Goal: Find specific page/section: Find specific page/section

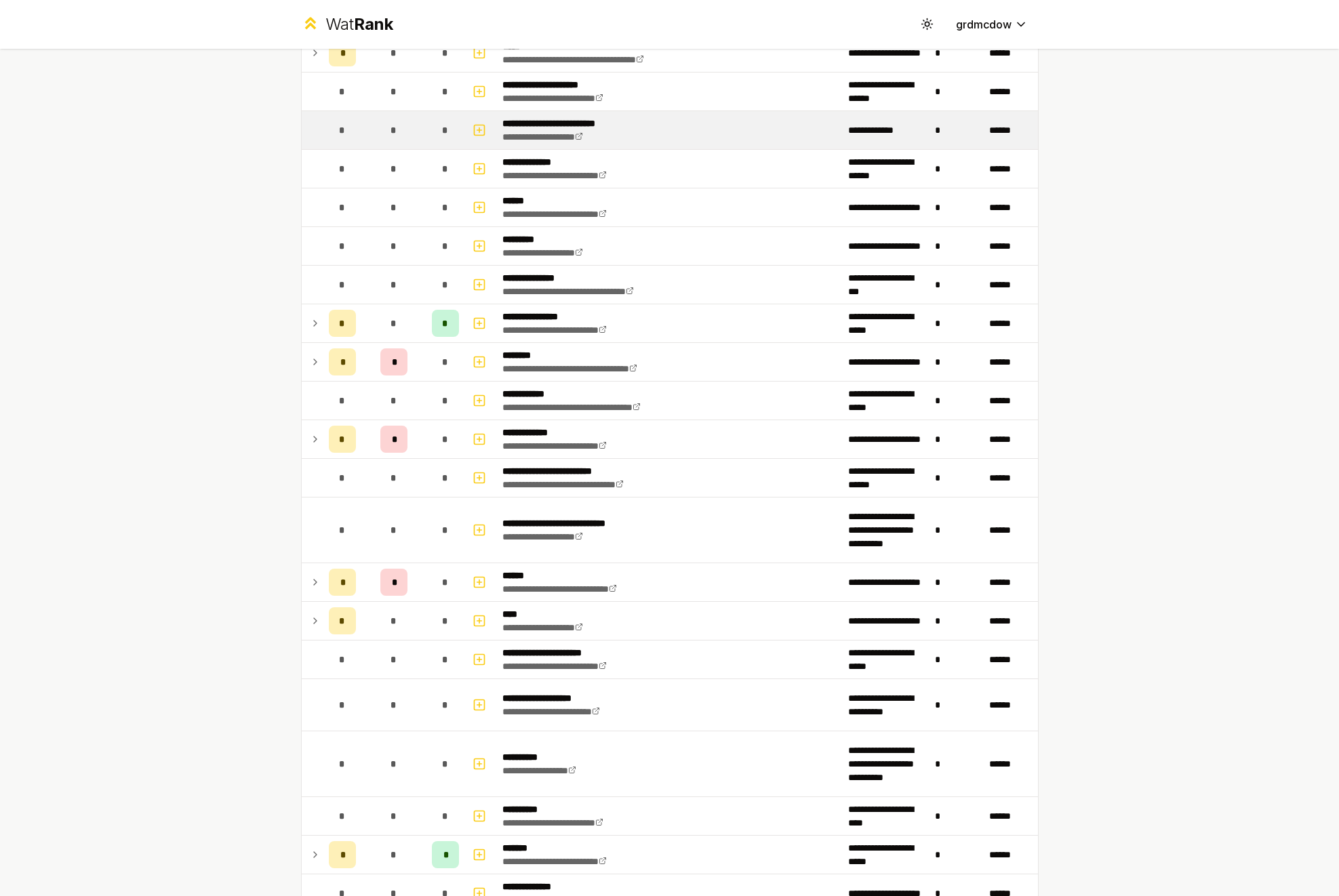
scroll to position [363, 0]
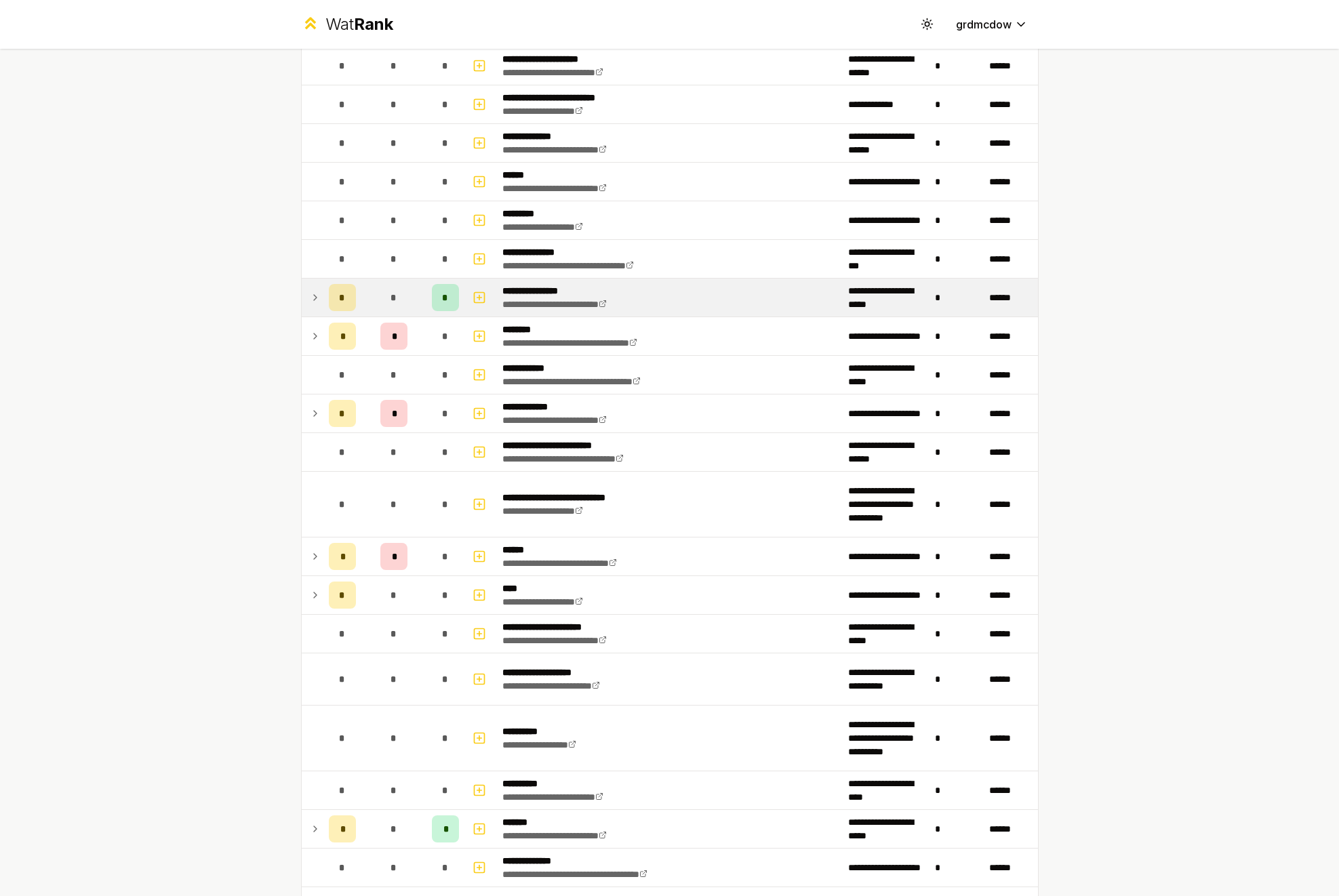
click at [317, 299] on icon at bounding box center [315, 297] width 11 height 16
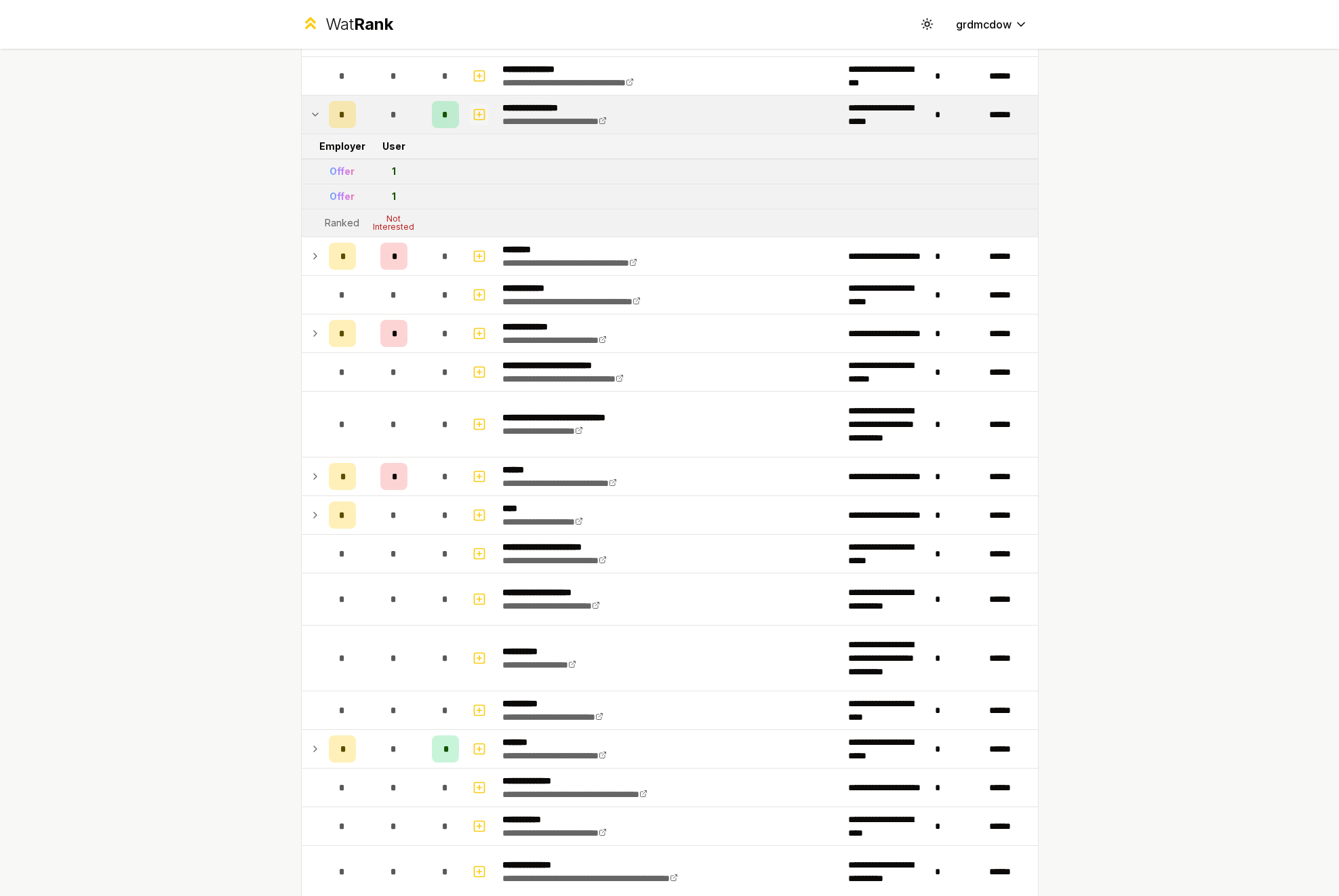
scroll to position [551, 0]
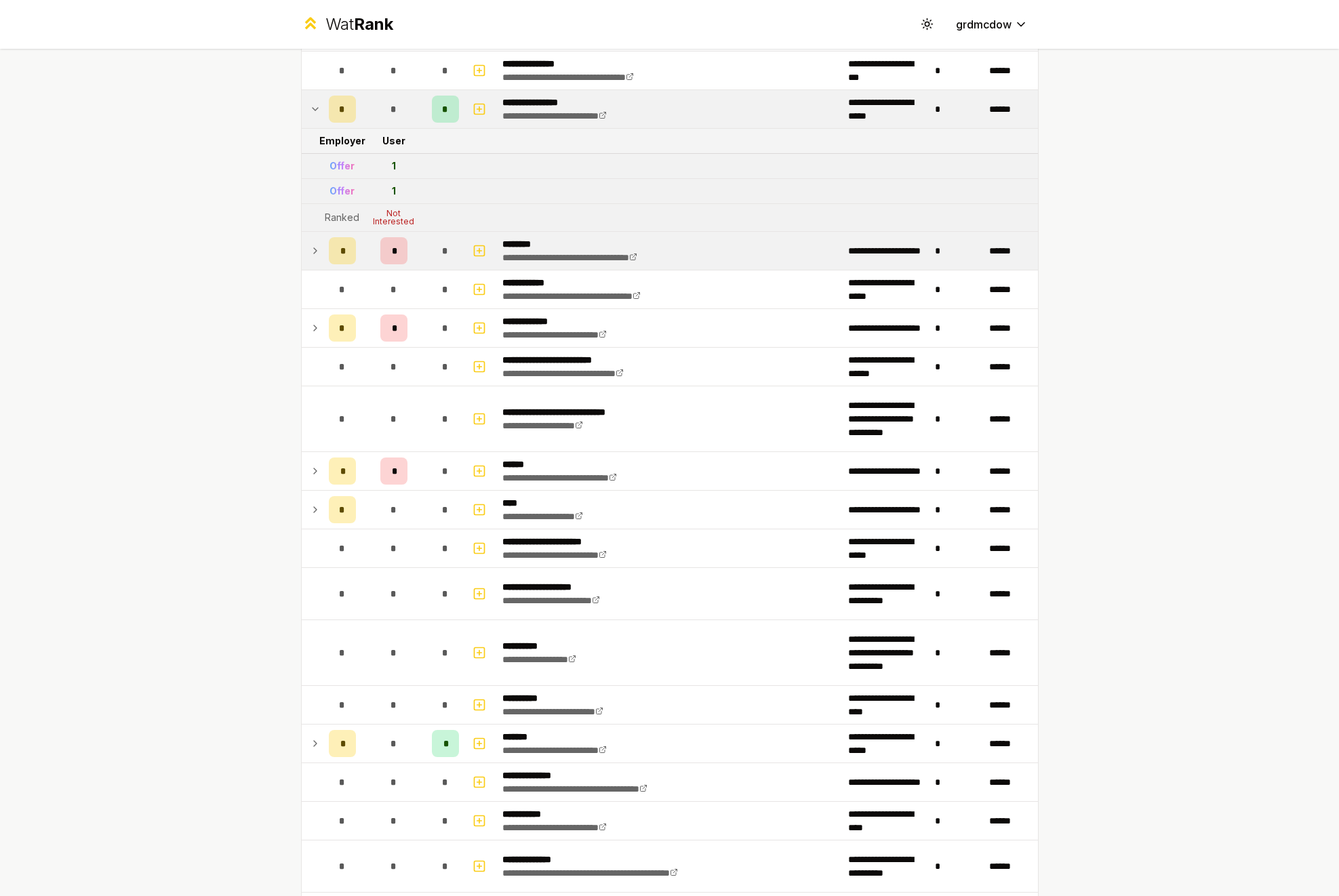
click at [310, 248] on icon at bounding box center [315, 251] width 11 height 16
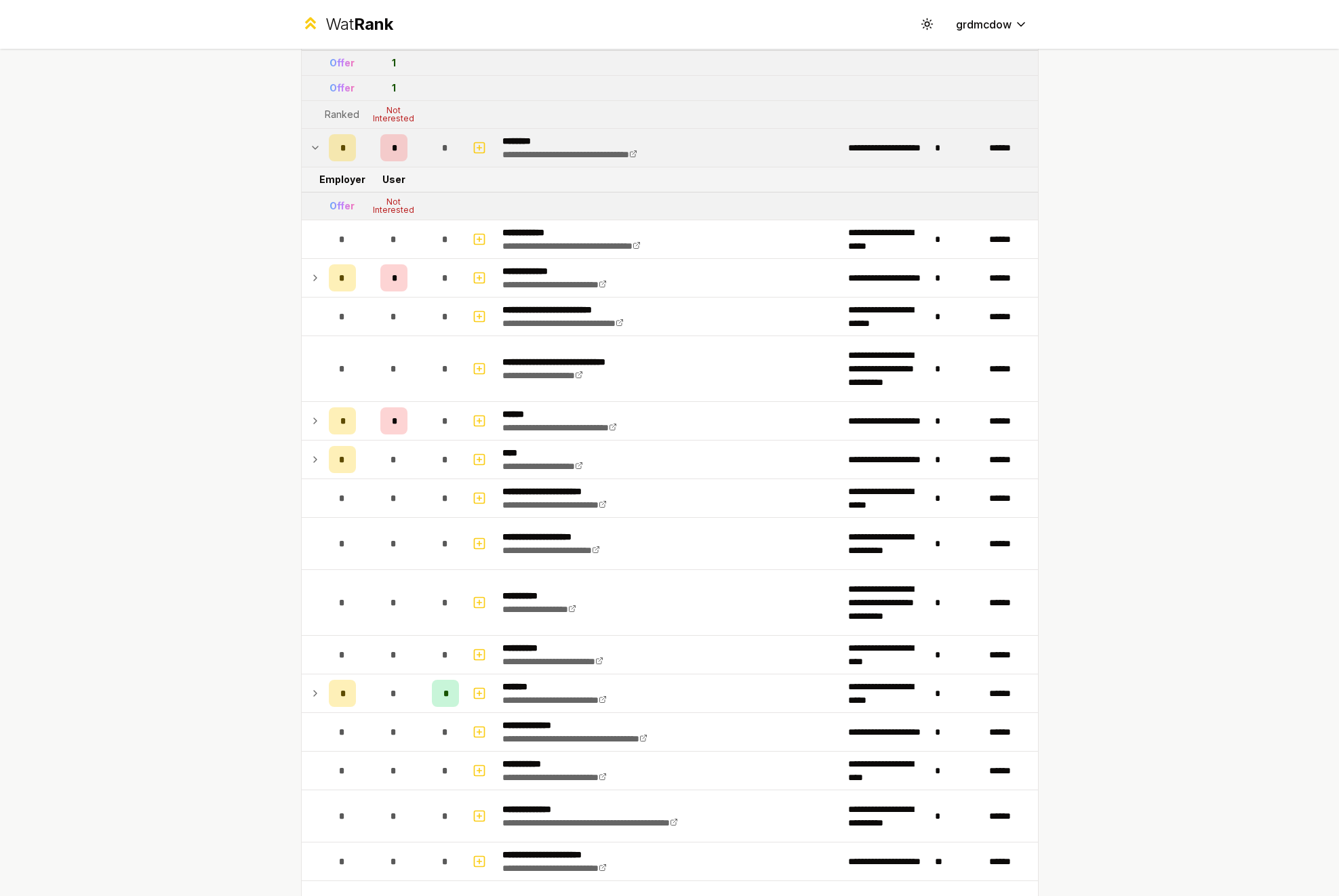
scroll to position [667, 0]
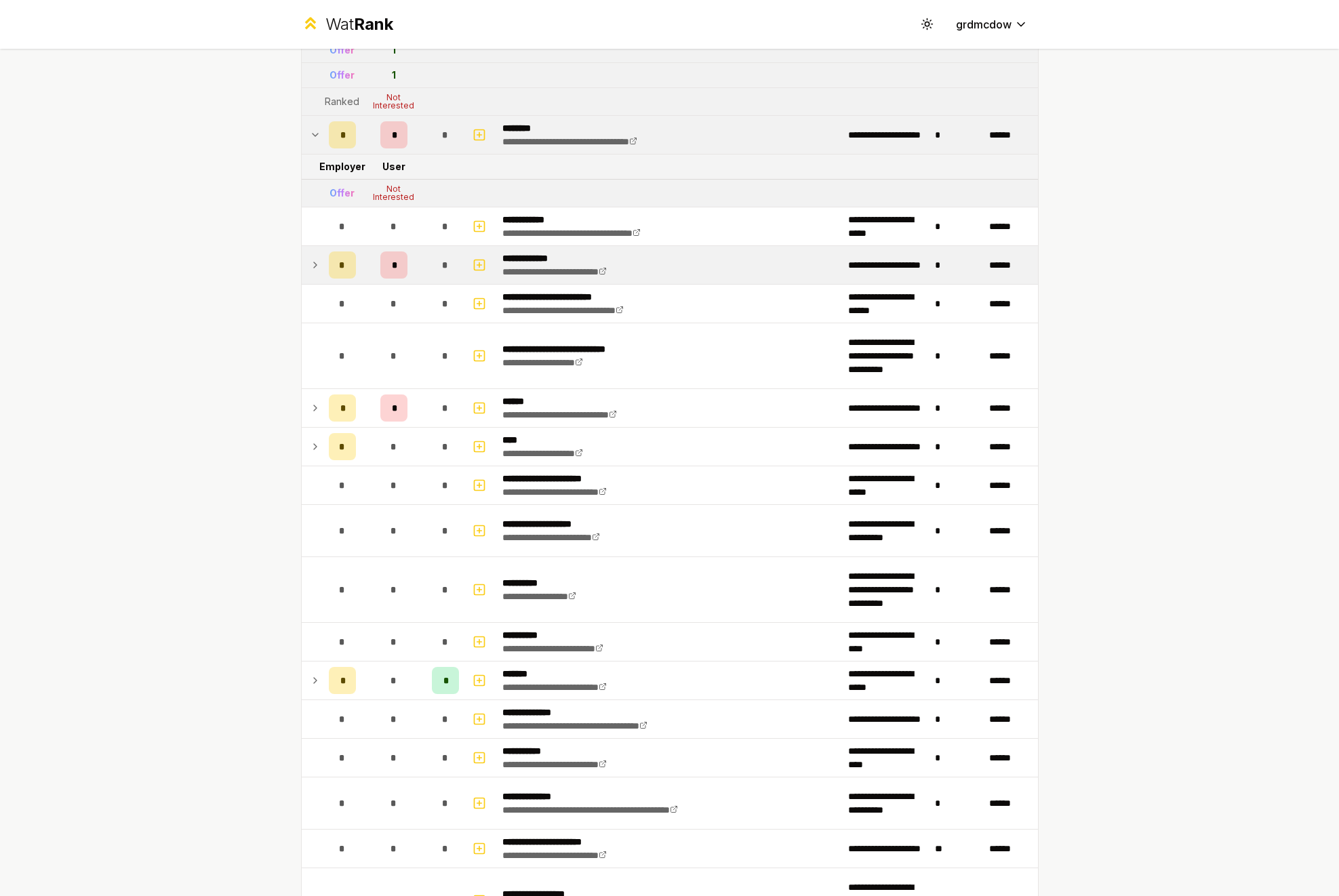
click at [317, 263] on icon at bounding box center [315, 265] width 11 height 16
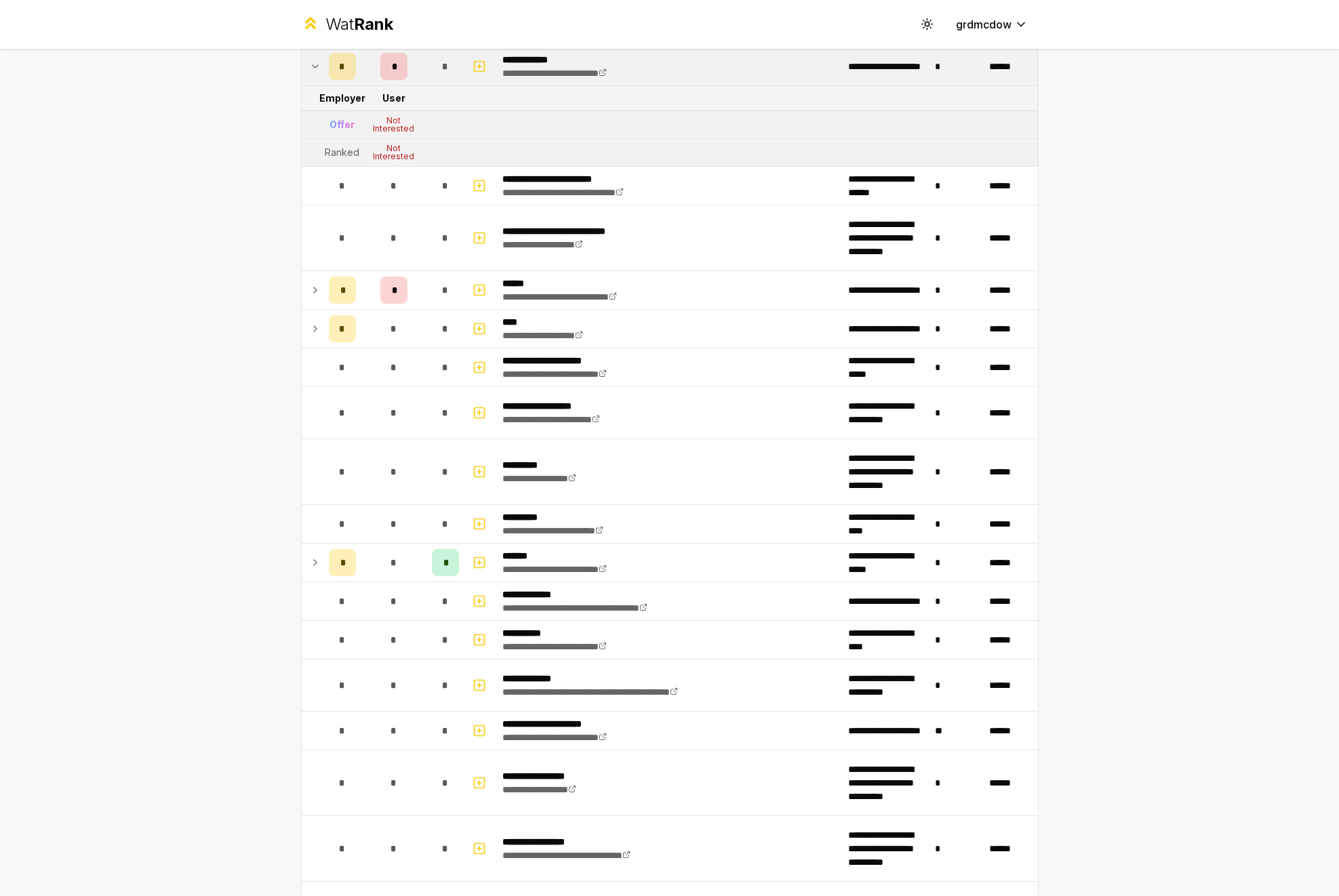
scroll to position [923, 0]
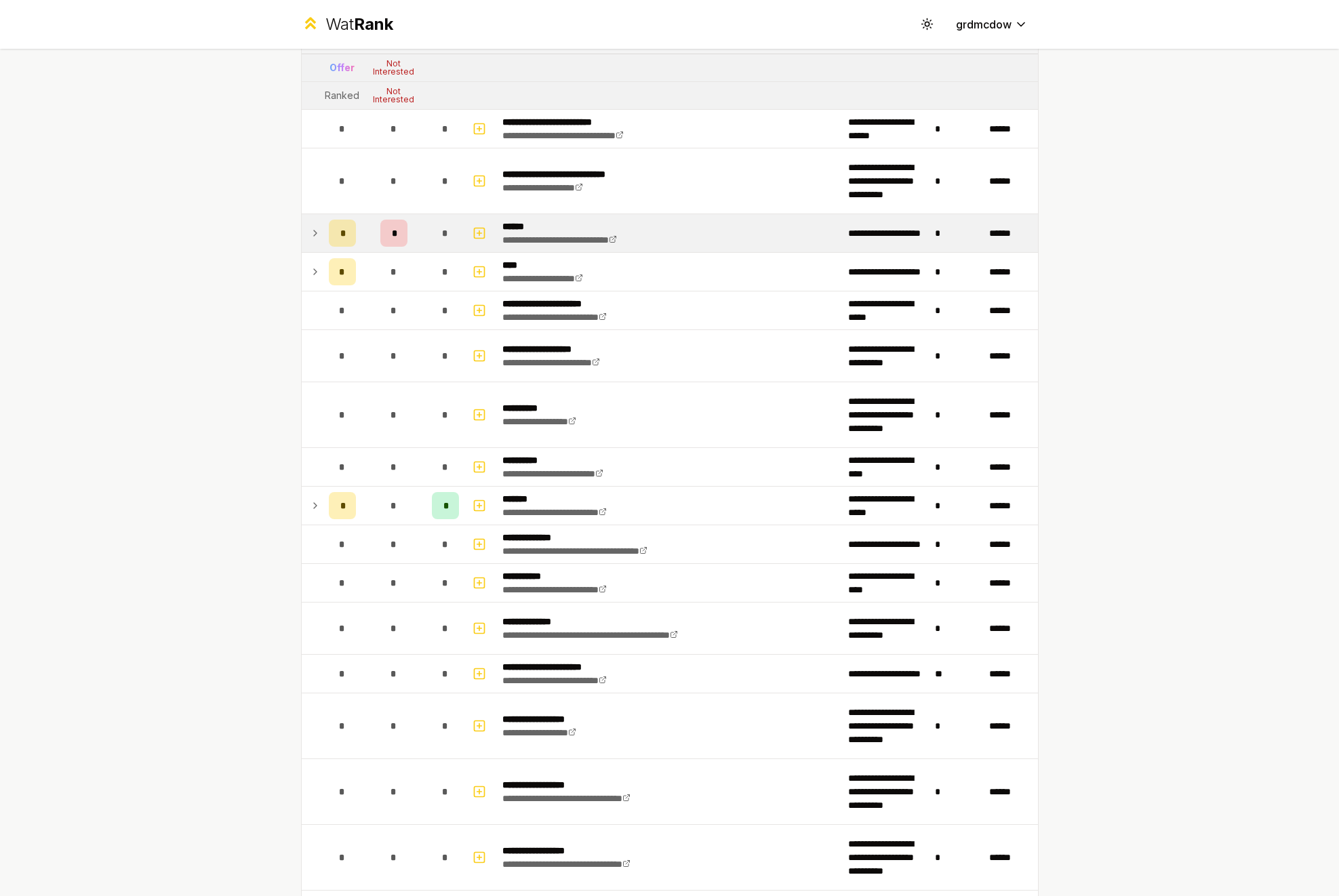
click at [311, 235] on icon at bounding box center [315, 233] width 11 height 16
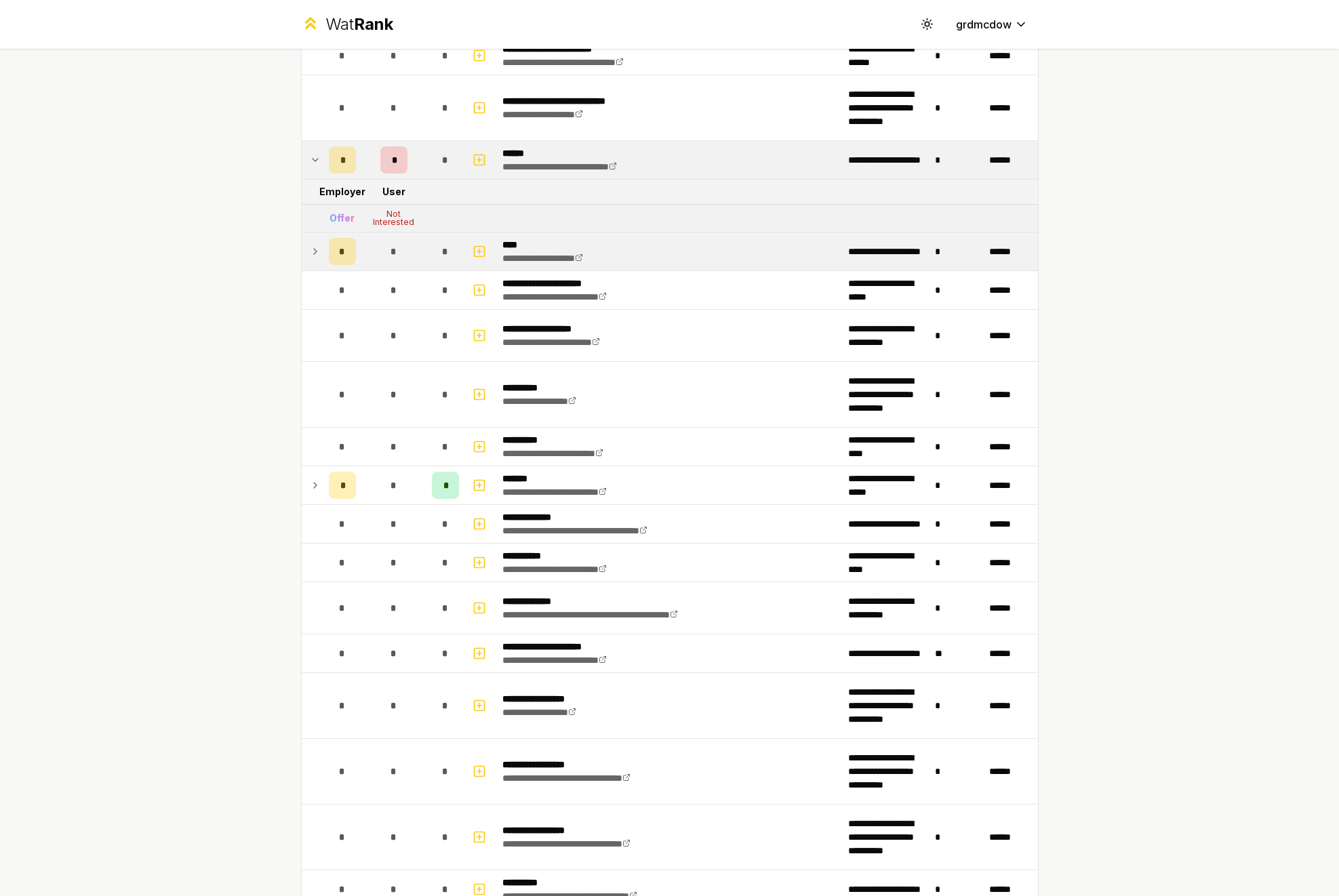
scroll to position [996, 0]
click at [315, 249] on icon at bounding box center [315, 252] width 11 height 16
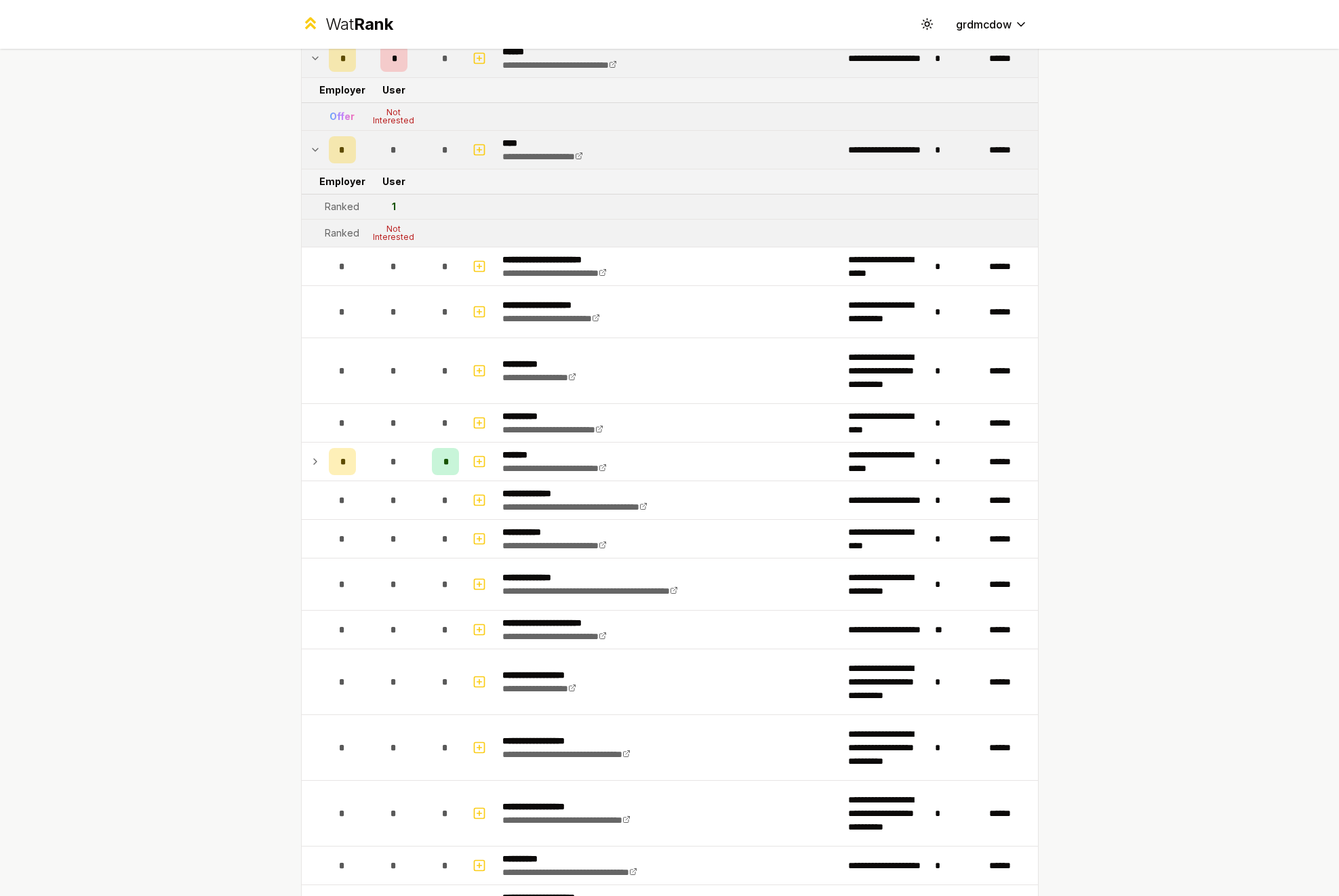
scroll to position [1173, 0]
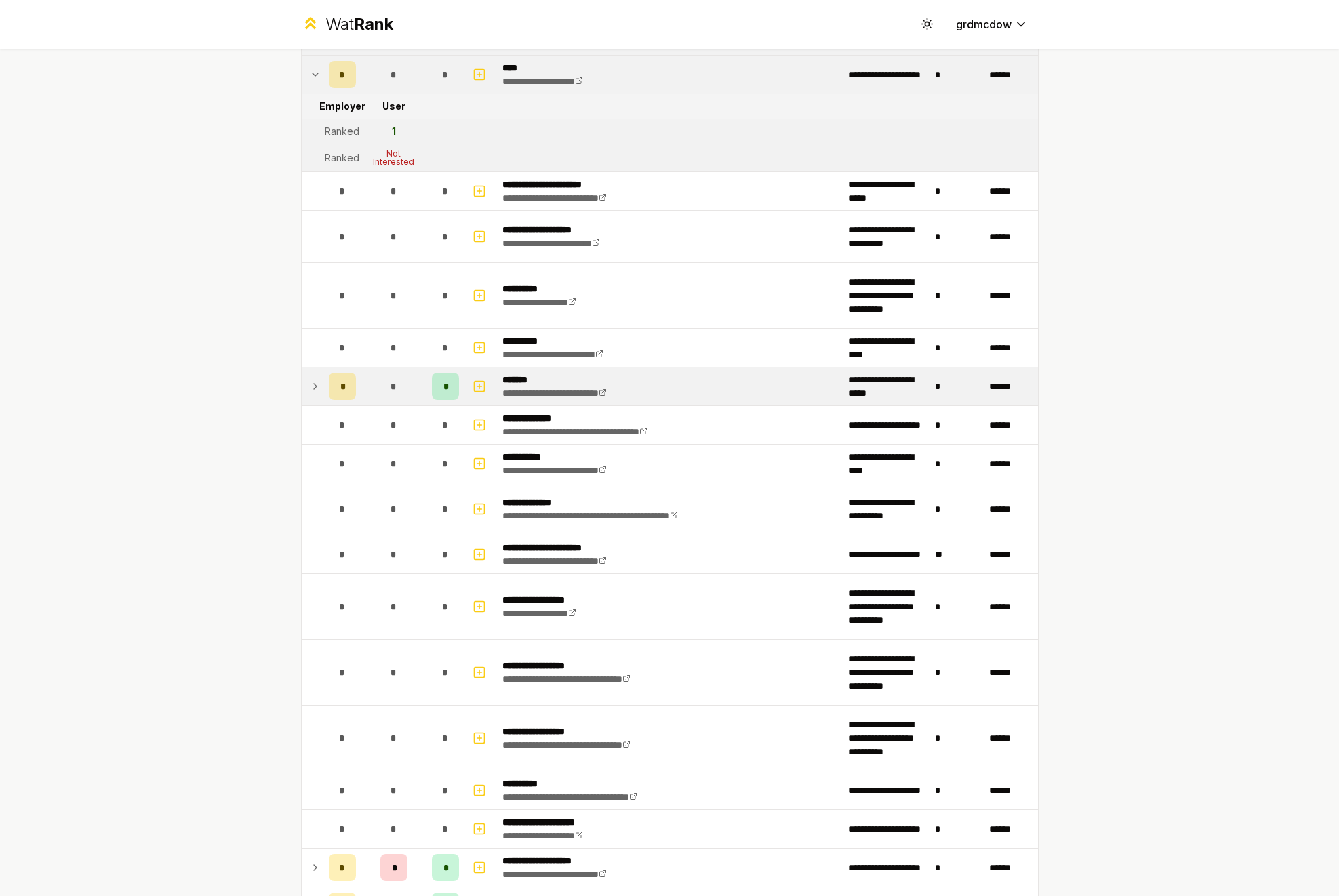
click at [315, 382] on icon at bounding box center [315, 386] width 11 height 16
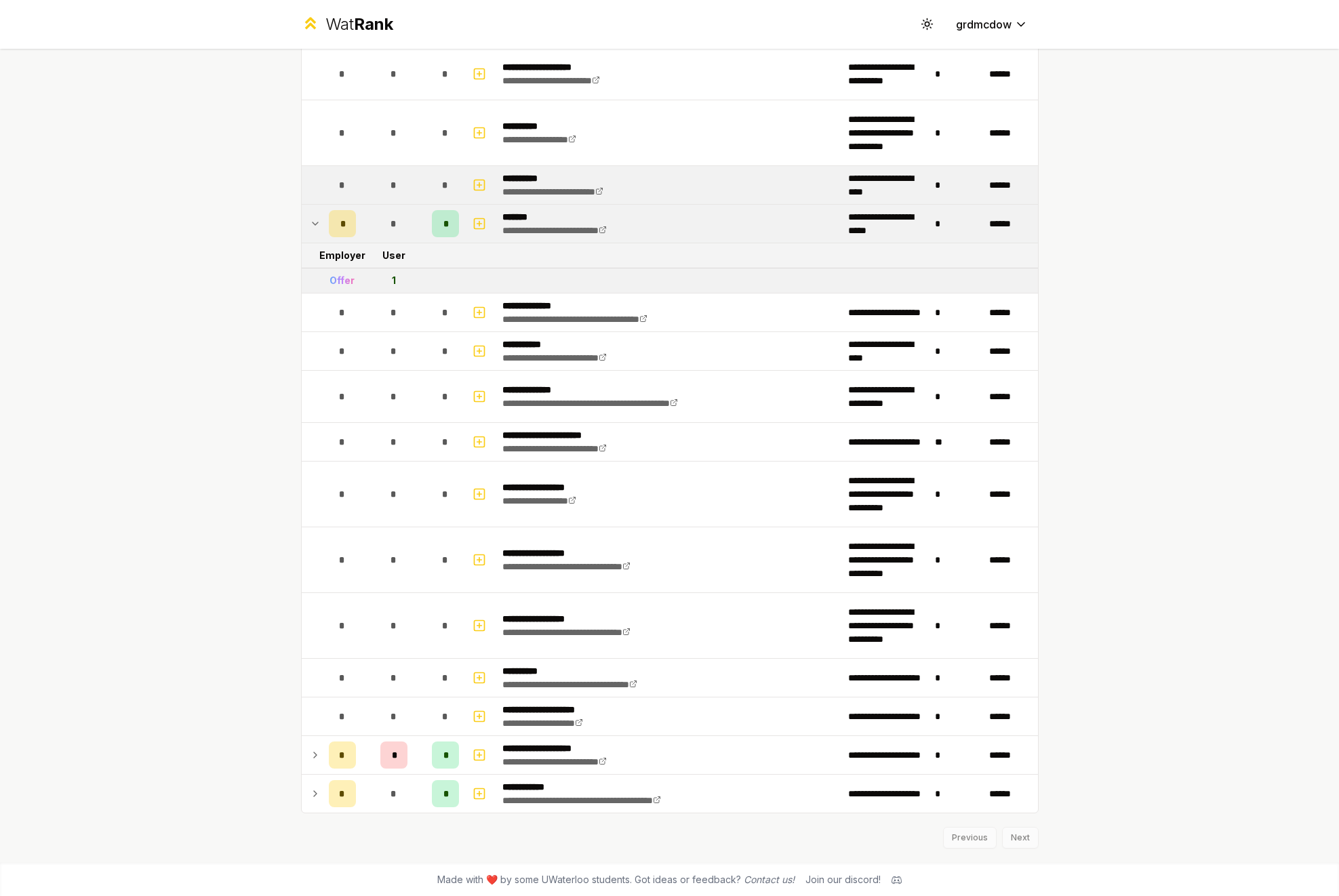
scroll to position [1337, 0]
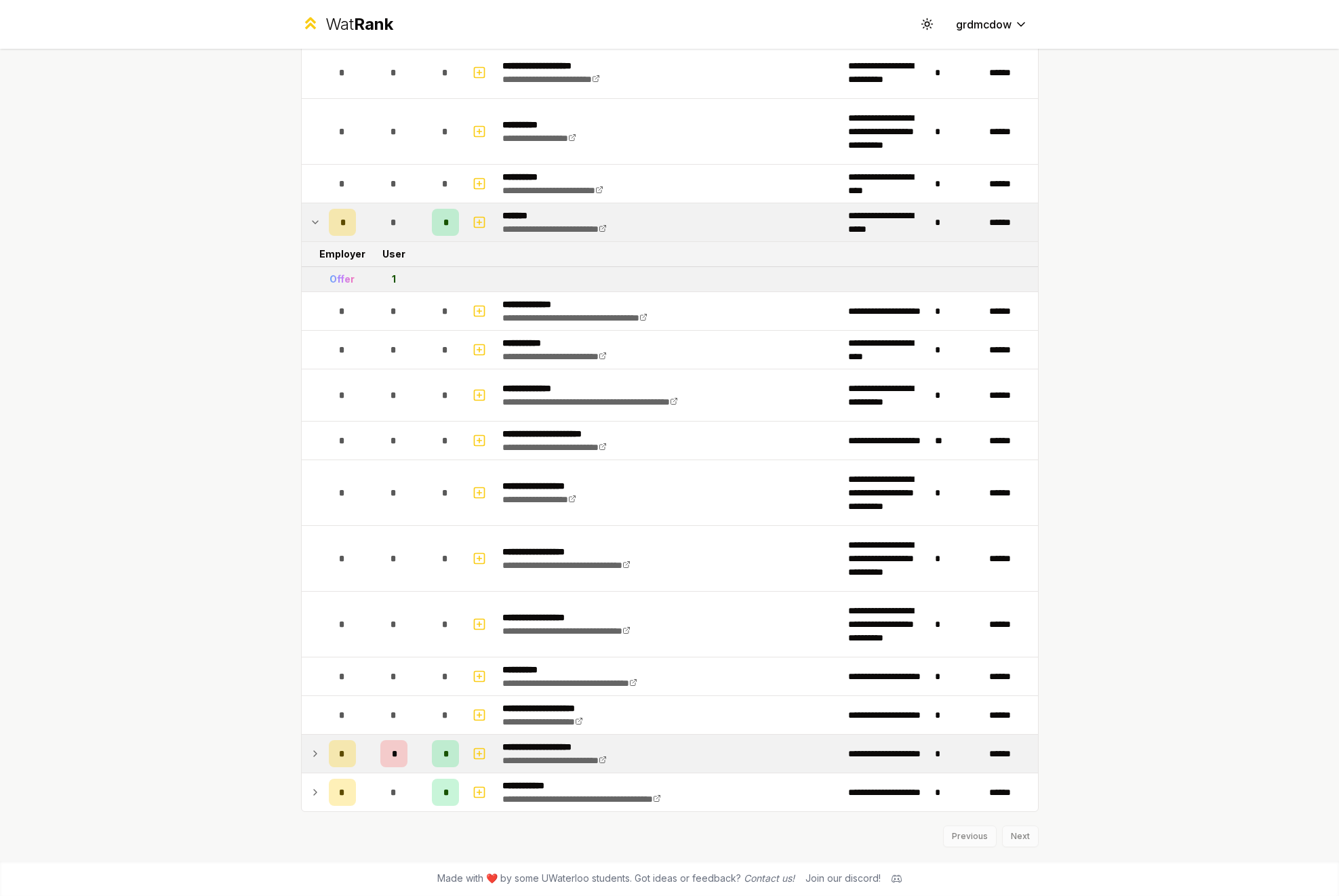
click at [315, 751] on icon at bounding box center [315, 753] width 11 height 16
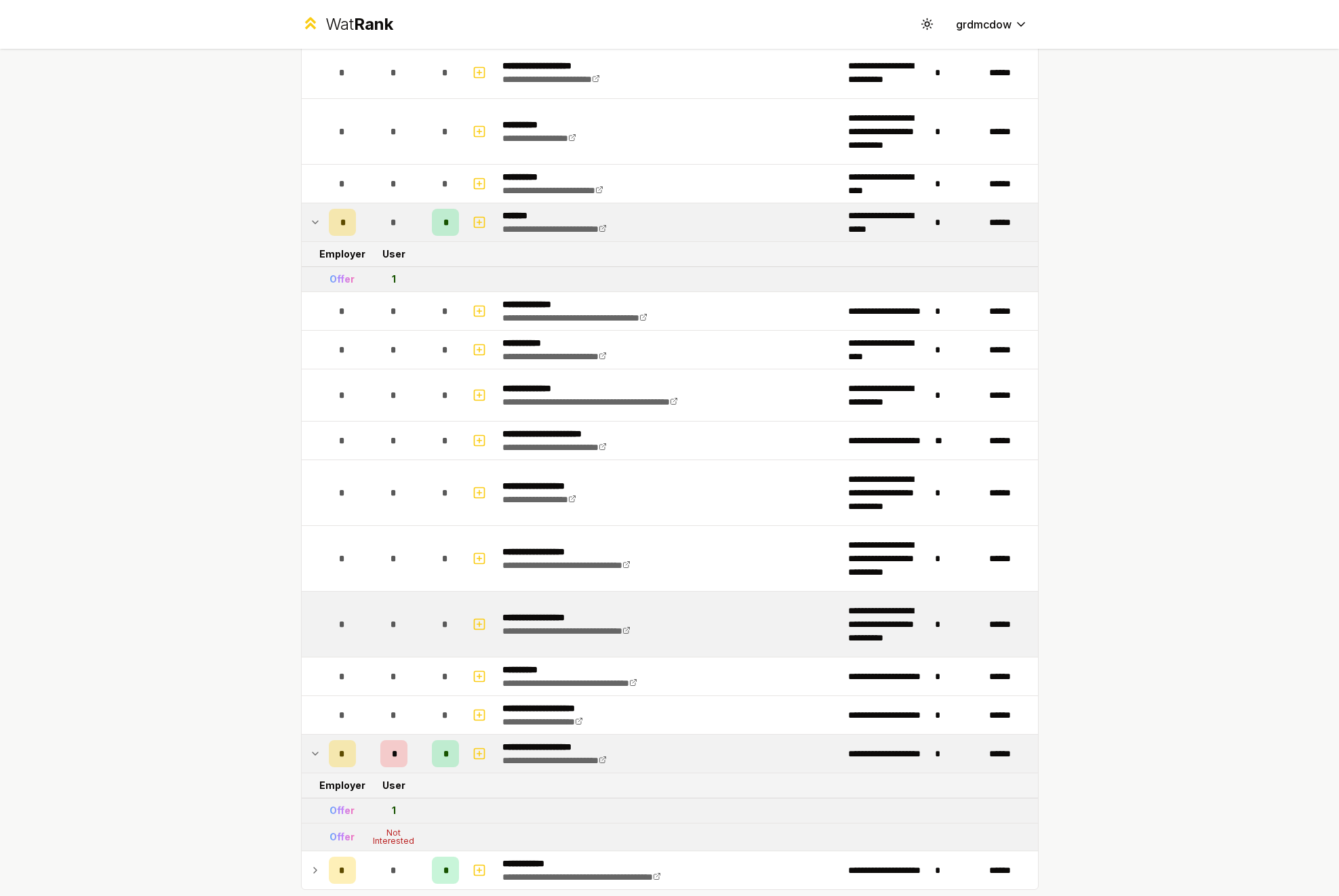
scroll to position [1415, 0]
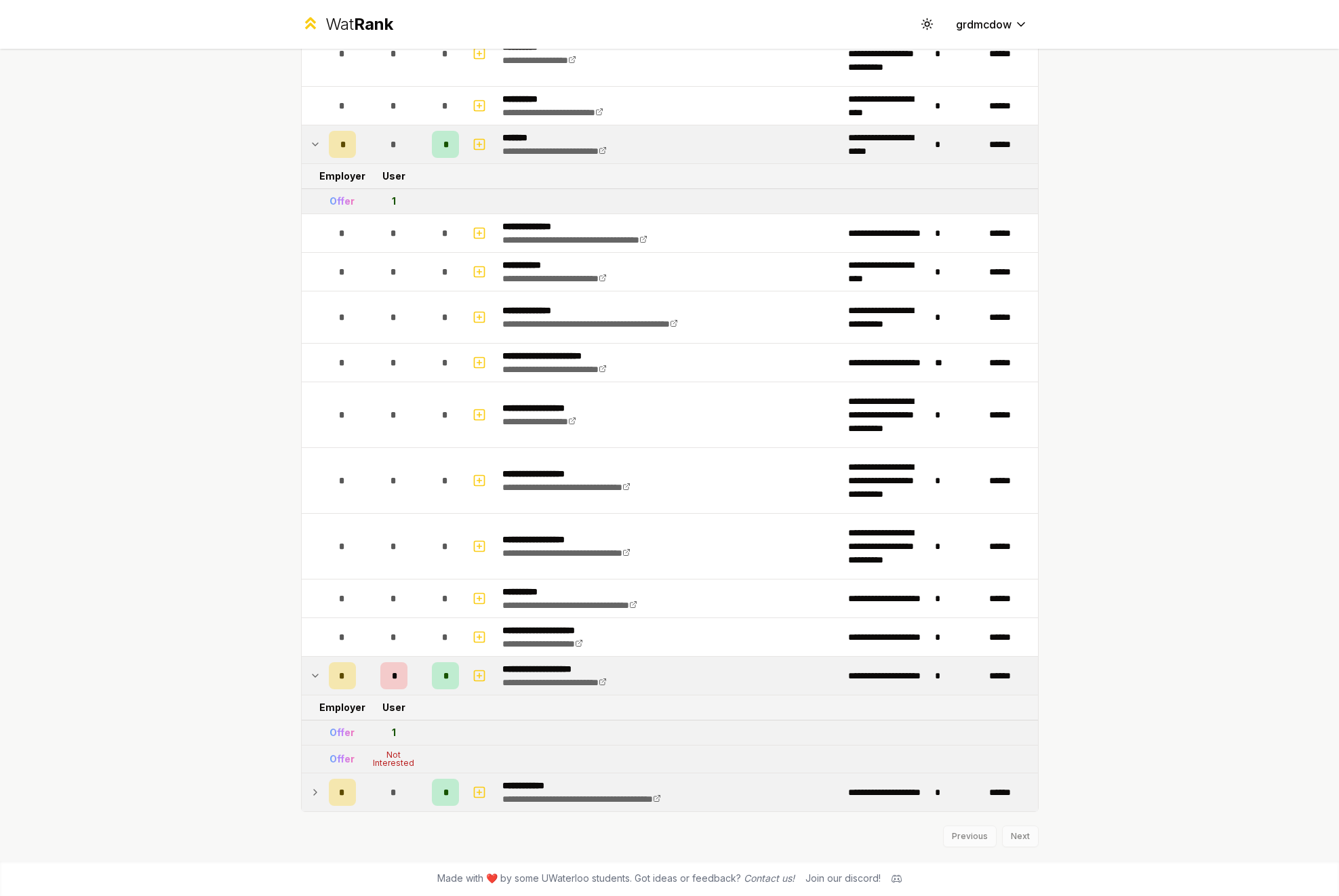
click at [310, 795] on icon at bounding box center [315, 793] width 11 height 16
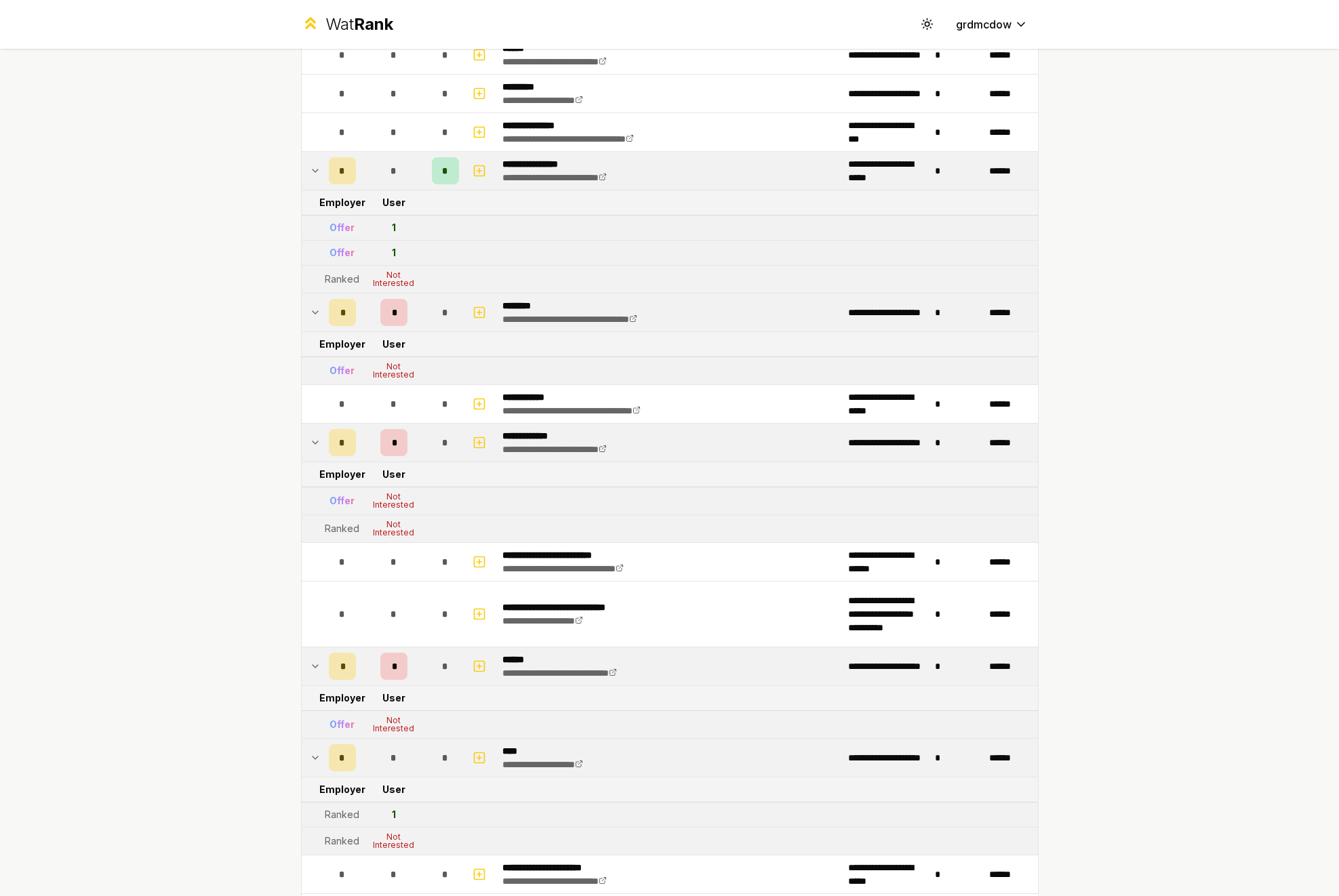
scroll to position [0, 0]
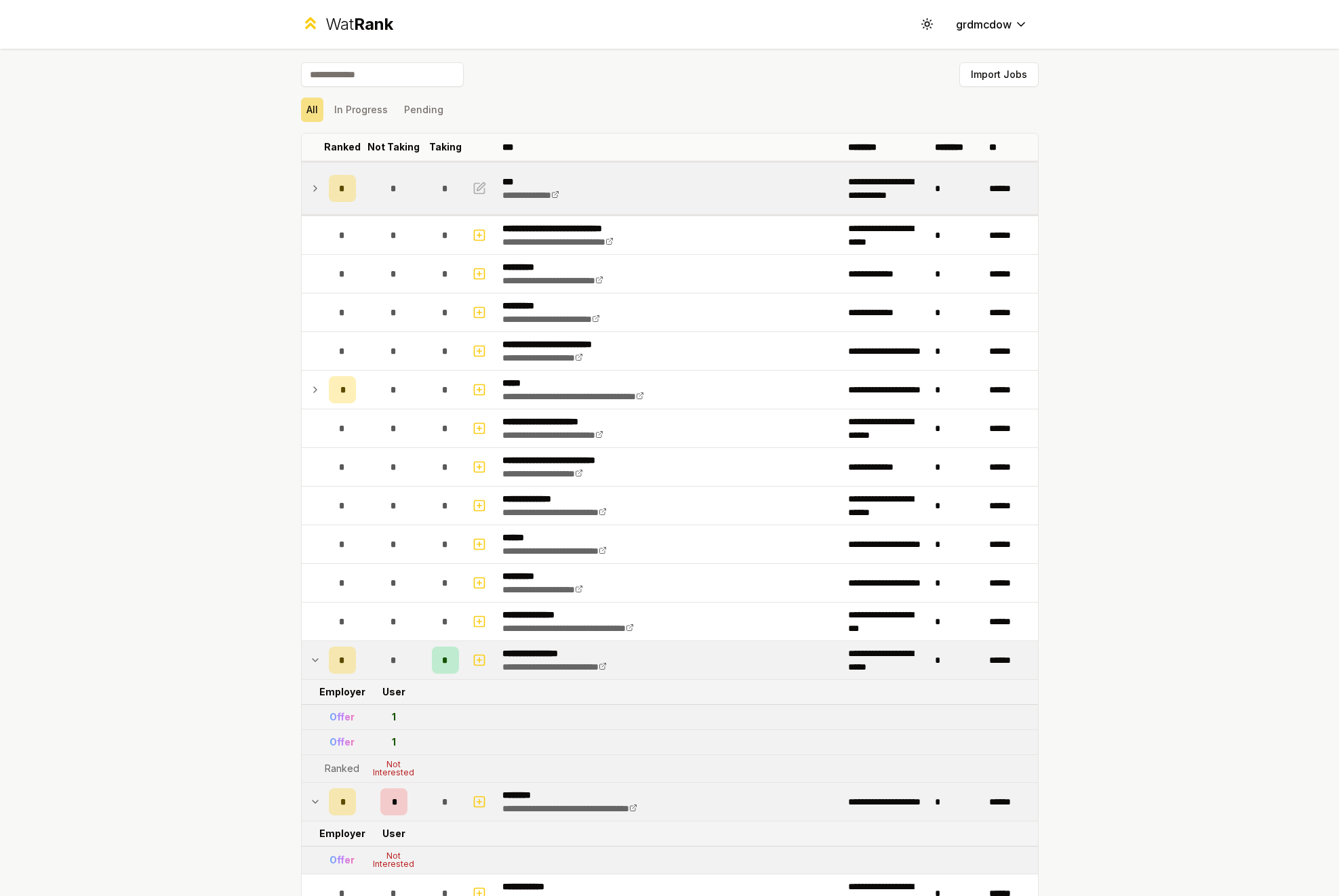
click at [314, 188] on icon at bounding box center [315, 188] width 11 height 16
